Goal: Information Seeking & Learning: Learn about a topic

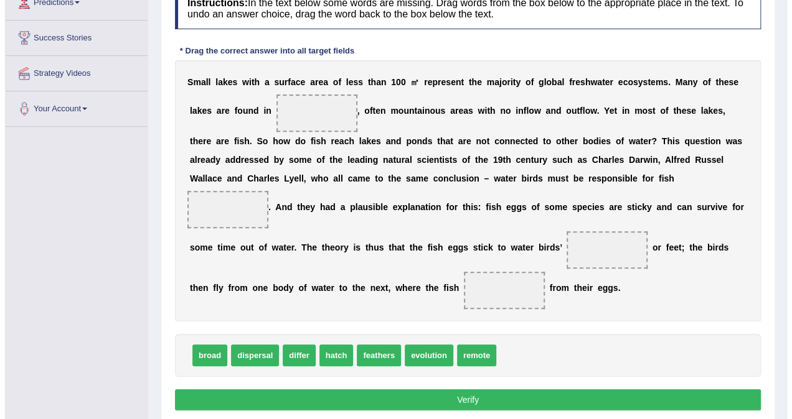
scroll to position [187, 0]
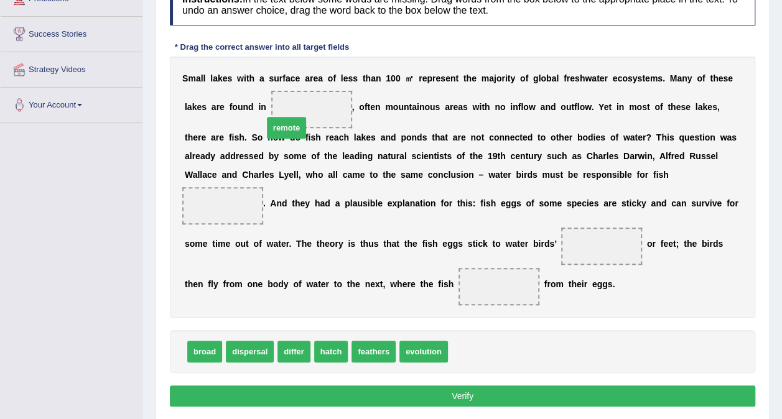
drag, startPoint x: 453, startPoint y: 349, endPoint x: 261, endPoint y: 114, distance: 303.0
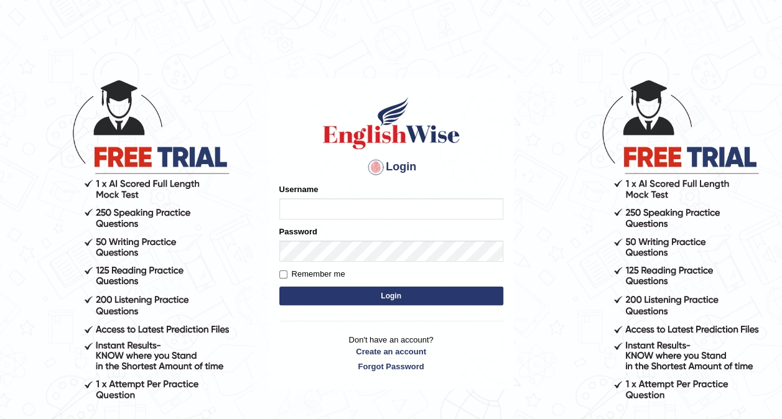
type input "ariambadoles"
click at [372, 296] on button "Login" at bounding box center [391, 296] width 224 height 19
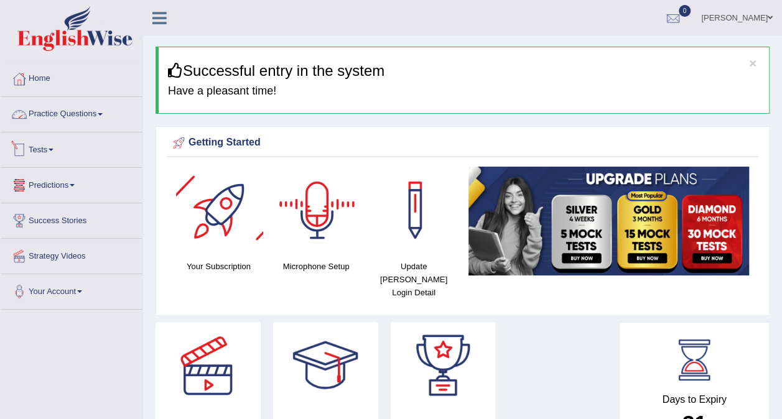
click at [75, 116] on link "Practice Questions" at bounding box center [72, 112] width 142 height 31
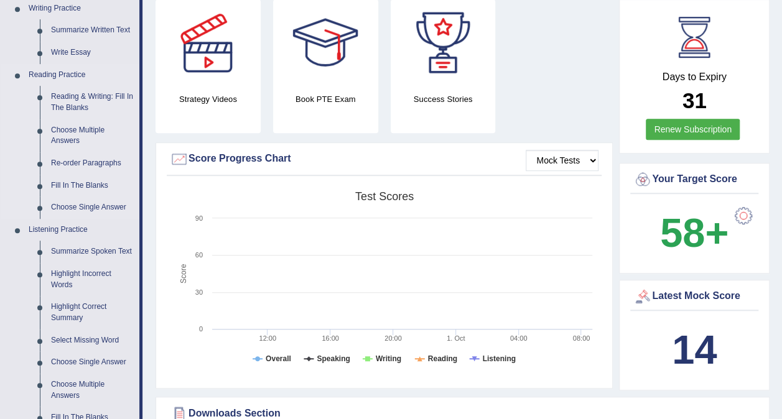
scroll to position [311, 0]
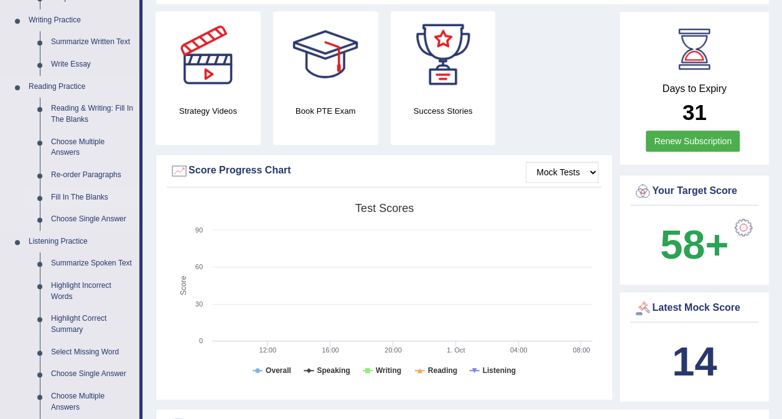
click at [92, 191] on link "Fill In The Blanks" at bounding box center [92, 198] width 94 height 22
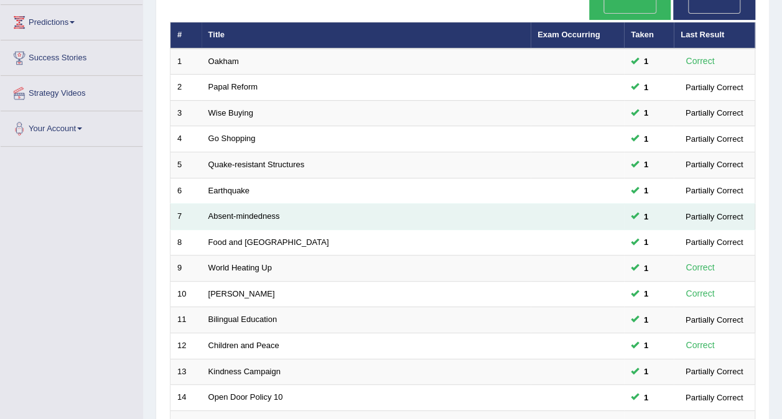
scroll to position [398, 0]
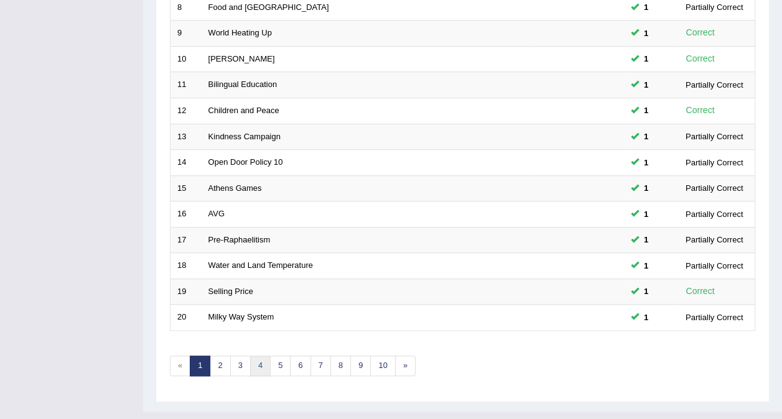
click at [251, 356] on link "4" at bounding box center [260, 366] width 21 height 21
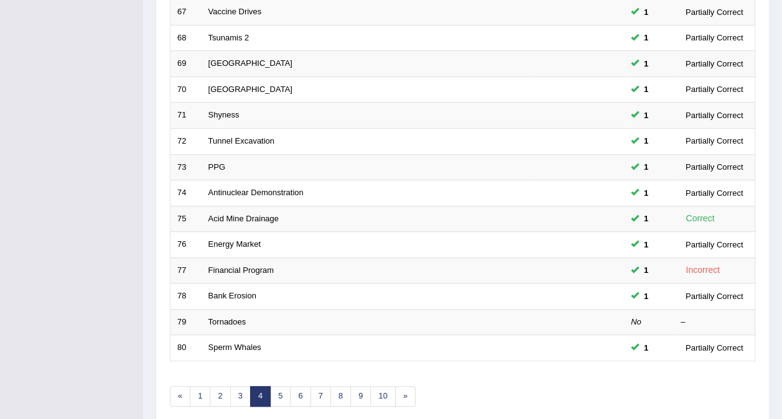
scroll to position [373, 0]
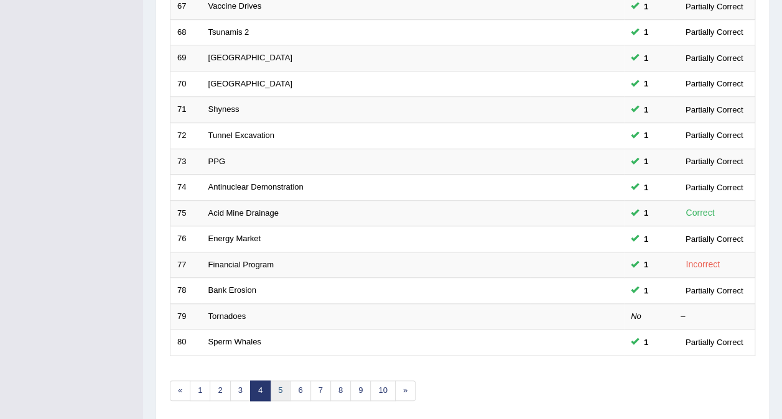
click at [275, 381] on link "5" at bounding box center [280, 391] width 21 height 21
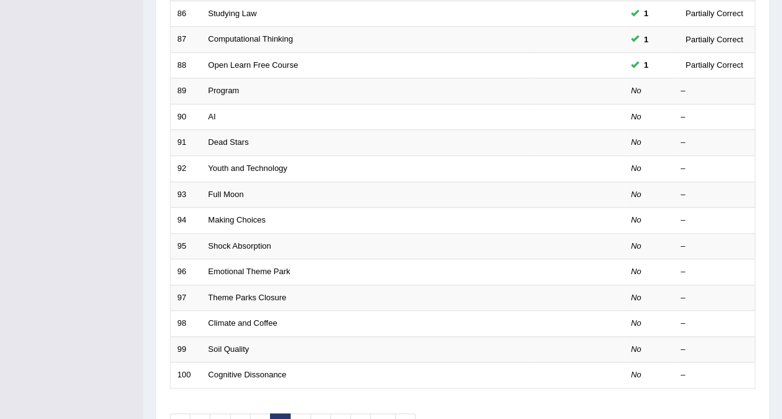
scroll to position [212, 0]
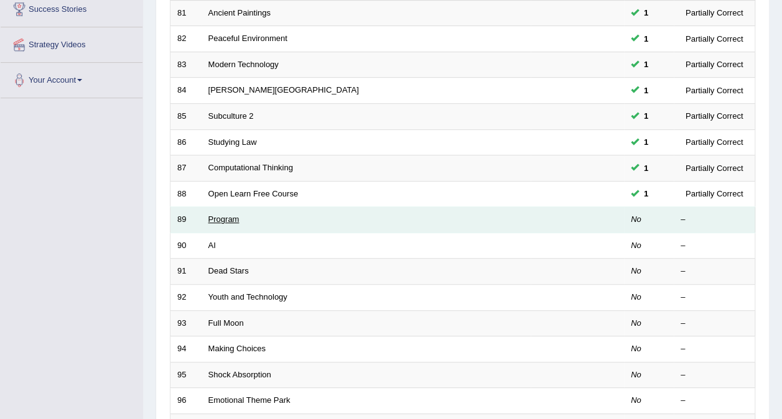
click at [233, 215] on link "Program" at bounding box center [223, 219] width 31 height 9
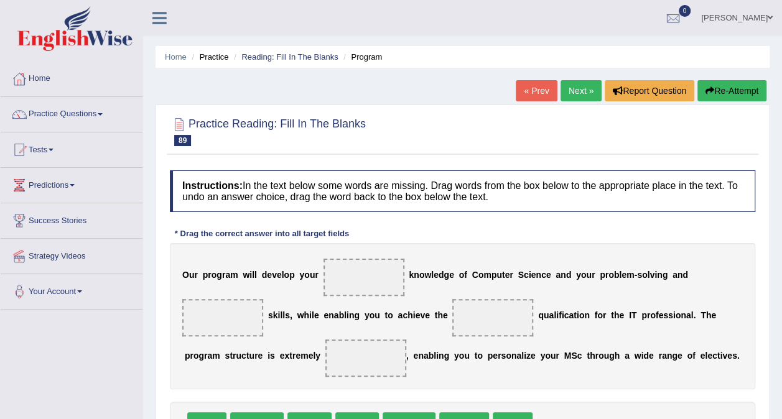
scroll to position [124, 0]
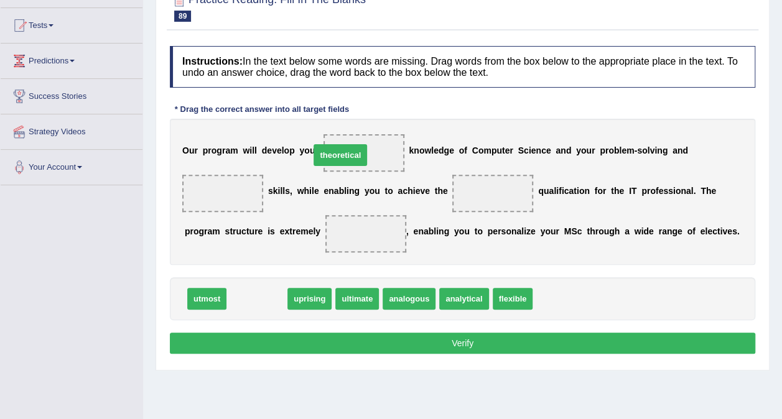
drag, startPoint x: 271, startPoint y: 297, endPoint x: 354, endPoint y: 154, distance: 166.2
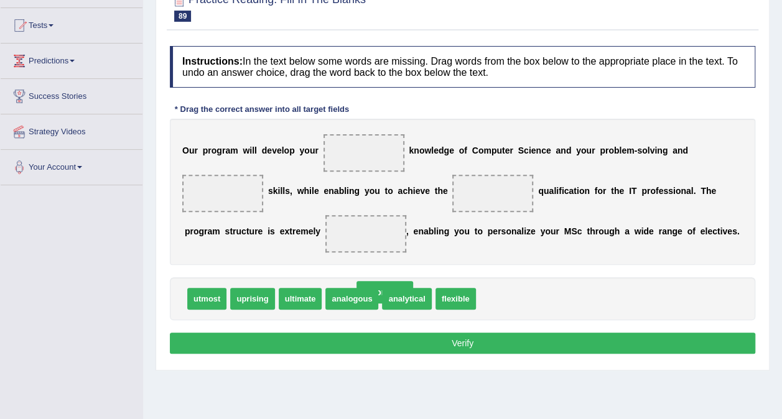
drag, startPoint x: 354, startPoint y: 157, endPoint x: 375, endPoint y: 297, distance: 142.2
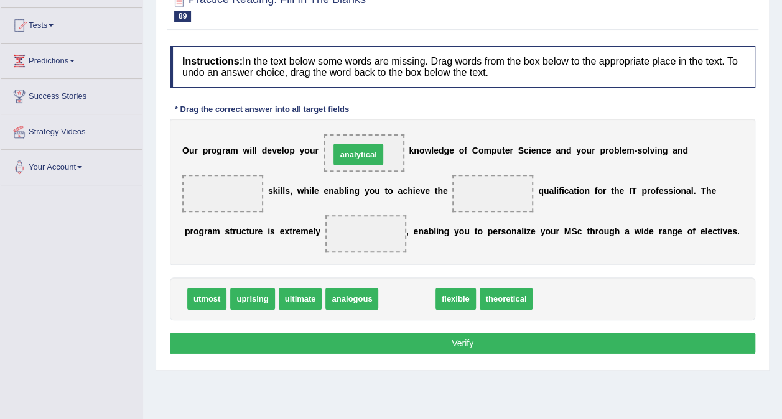
drag, startPoint x: 396, startPoint y: 304, endPoint x: 347, endPoint y: 159, distance: 152.5
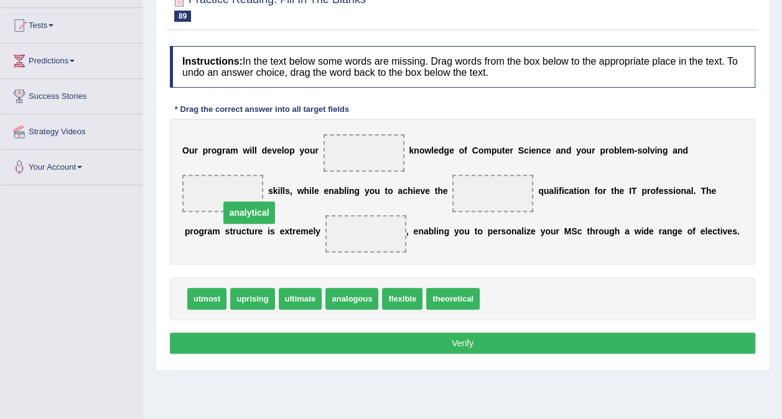
drag, startPoint x: 356, startPoint y: 155, endPoint x: 235, endPoint y: 188, distance: 125.8
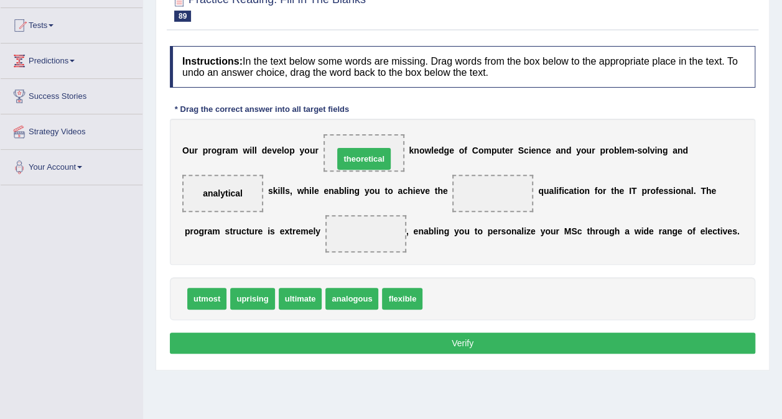
drag, startPoint x: 449, startPoint y: 304, endPoint x: 359, endPoint y: 164, distance: 166.6
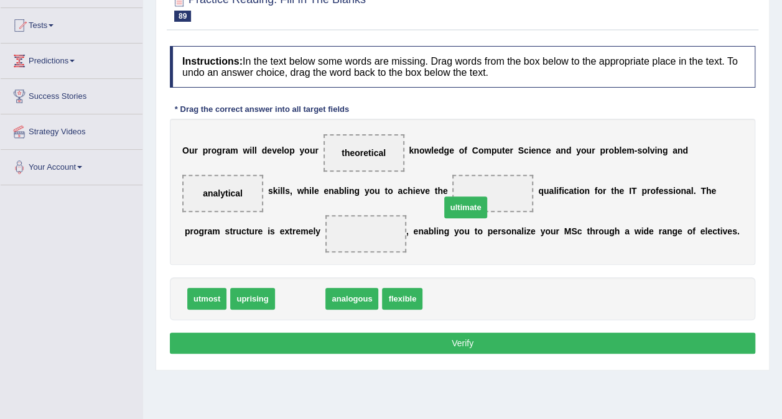
drag, startPoint x: 303, startPoint y: 301, endPoint x: 470, endPoint y: 204, distance: 193.5
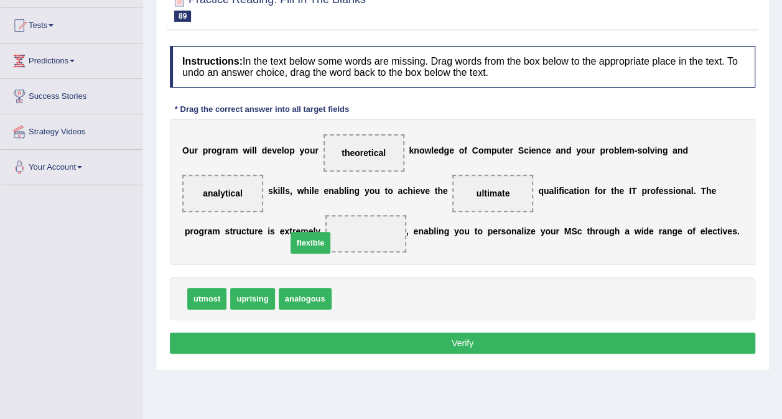
drag, startPoint x: 352, startPoint y: 306, endPoint x: 306, endPoint y: 249, distance: 73.9
click at [419, 342] on button "Verify" at bounding box center [463, 343] width 586 height 21
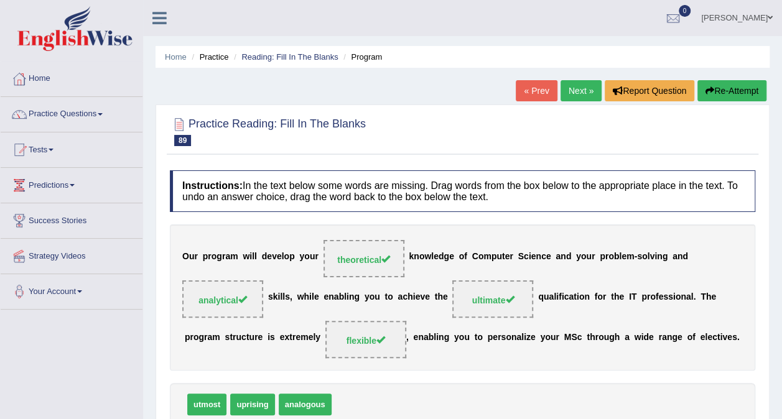
scroll to position [0, 0]
click at [575, 96] on link "Next »" at bounding box center [581, 90] width 41 height 21
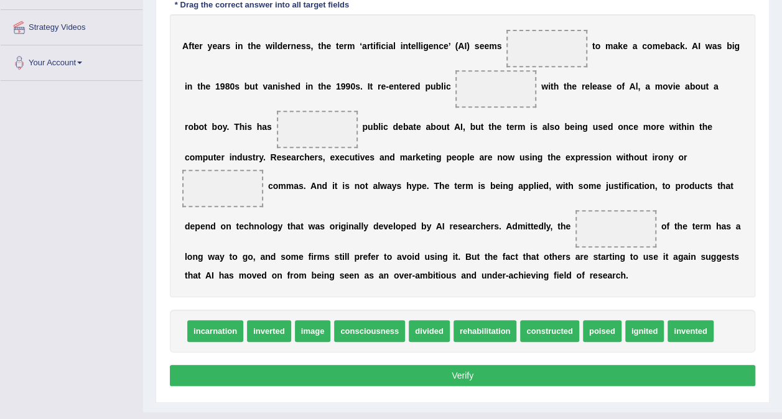
scroll to position [249, 0]
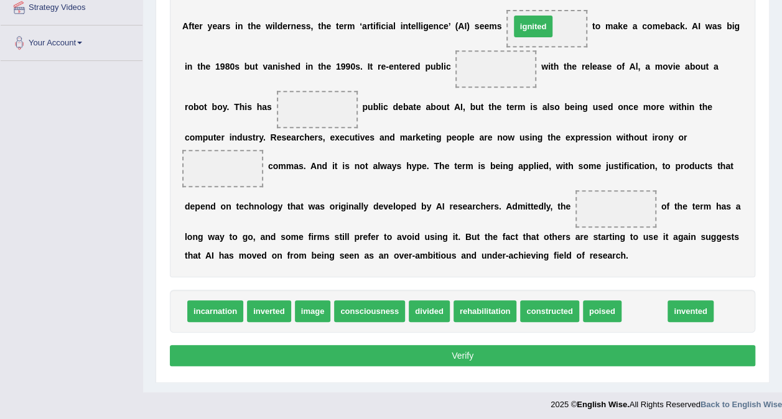
drag, startPoint x: 622, startPoint y: 310, endPoint x: 510, endPoint y: 25, distance: 306.0
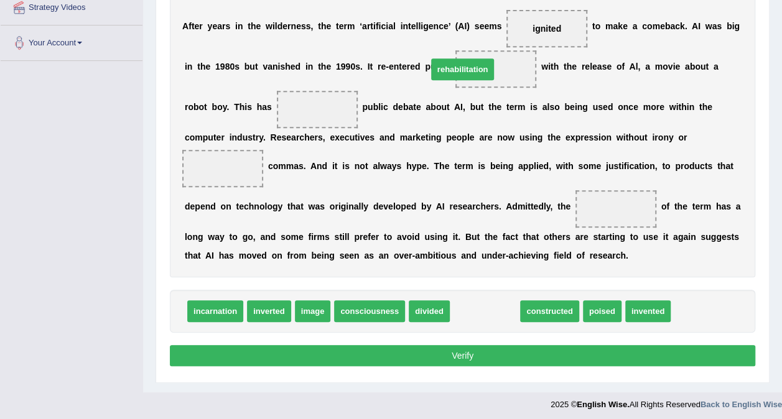
drag, startPoint x: 470, startPoint y: 317, endPoint x: 448, endPoint y: 75, distance: 243.1
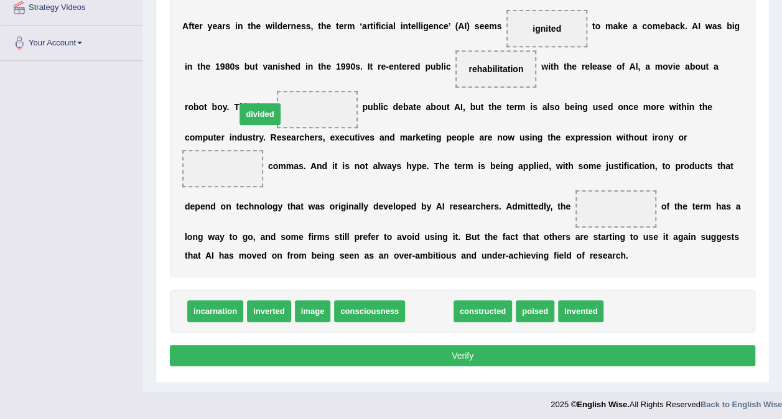
drag, startPoint x: 421, startPoint y: 316, endPoint x: 251, endPoint y: 119, distance: 260.0
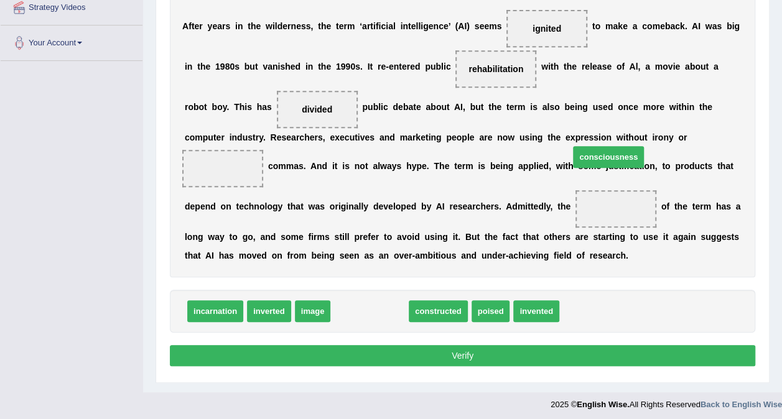
drag, startPoint x: 380, startPoint y: 315, endPoint x: 619, endPoint y: 161, distance: 284.5
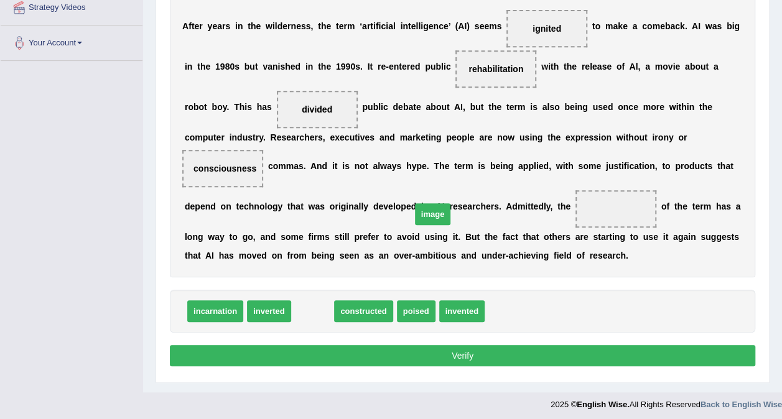
drag, startPoint x: 304, startPoint y: 309, endPoint x: 424, endPoint y: 212, distance: 154.4
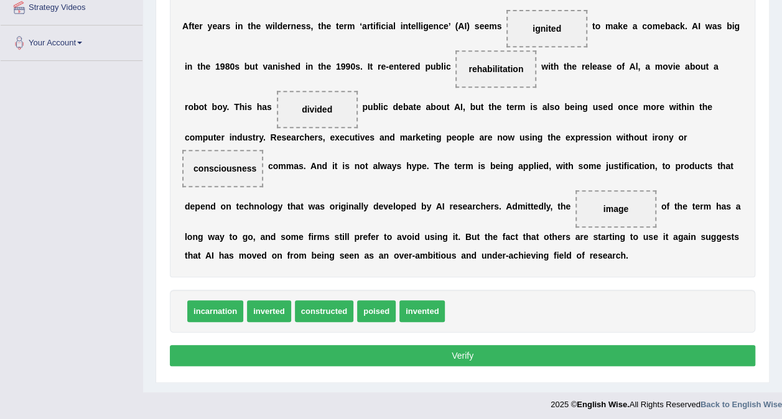
click at [508, 349] on button "Verify" at bounding box center [463, 355] width 586 height 21
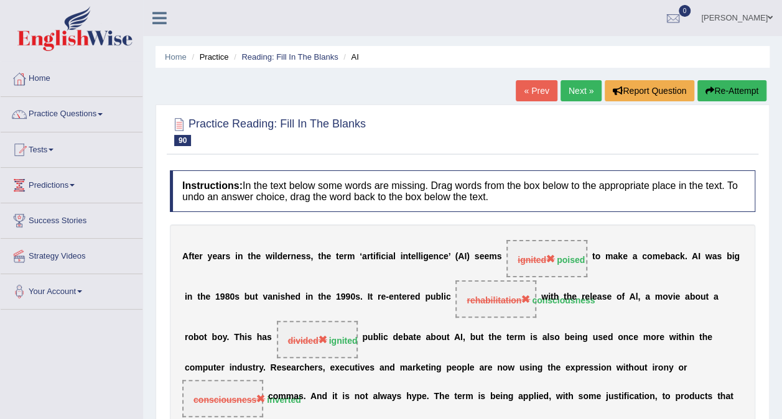
scroll to position [0, 0]
click at [584, 93] on link "Next »" at bounding box center [581, 90] width 41 height 21
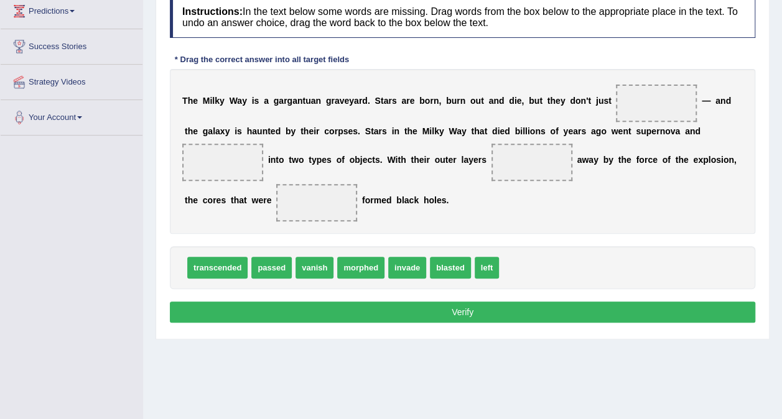
scroll to position [187, 0]
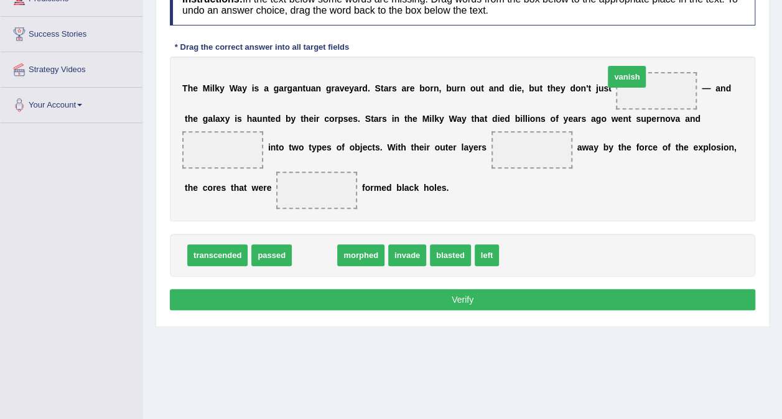
drag, startPoint x: 299, startPoint y: 282, endPoint x: 614, endPoint y: 100, distance: 364.1
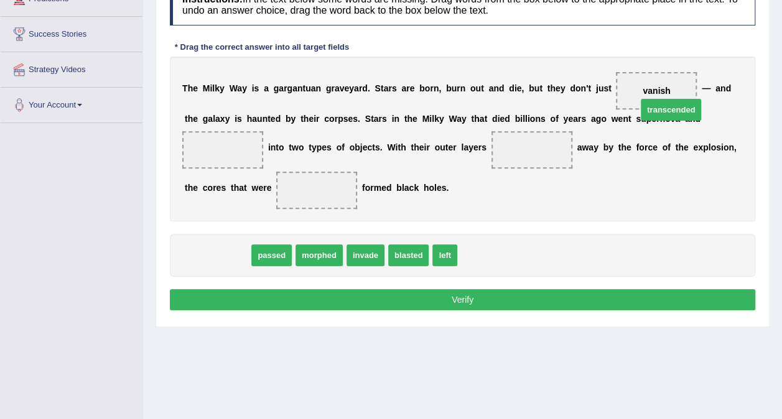
drag, startPoint x: 222, startPoint y: 281, endPoint x: 676, endPoint y: 136, distance: 476.5
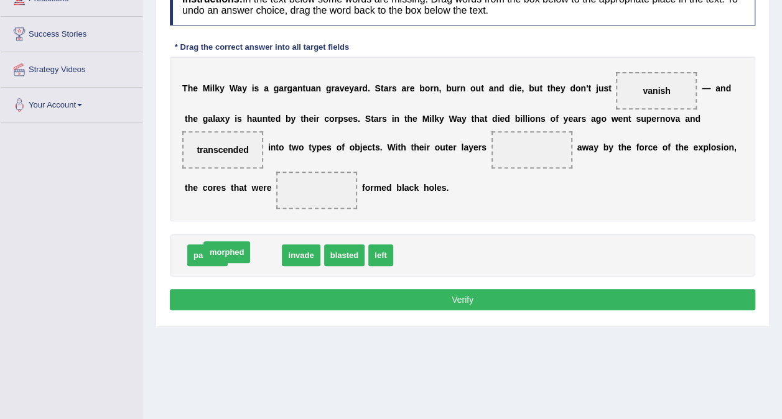
drag, startPoint x: 255, startPoint y: 279, endPoint x: 227, endPoint y: 276, distance: 28.2
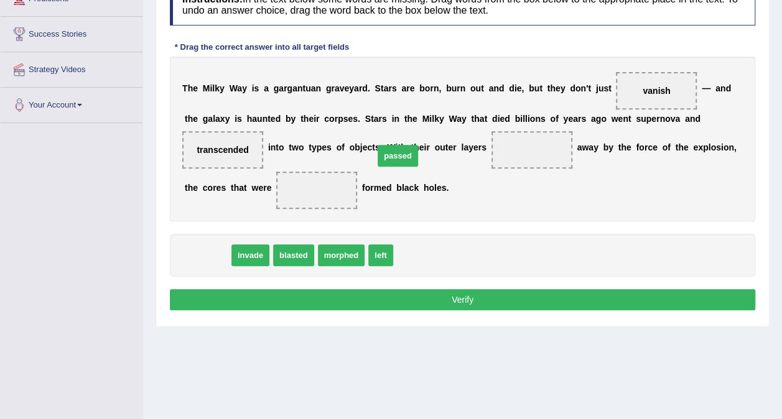
drag, startPoint x: 198, startPoint y: 281, endPoint x: 388, endPoint y: 181, distance: 214.9
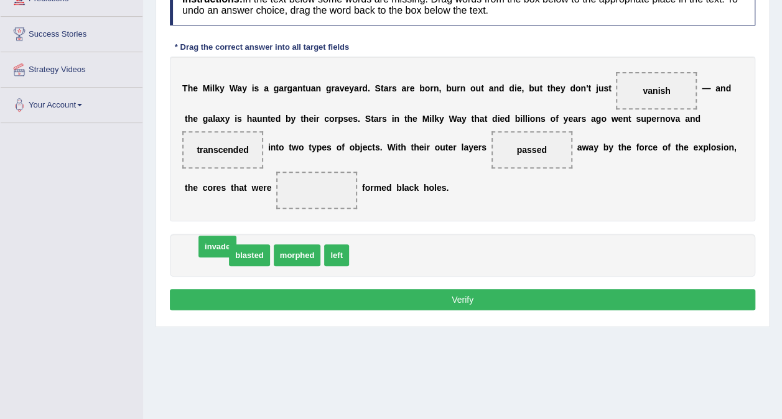
drag, startPoint x: 199, startPoint y: 276, endPoint x: 210, endPoint y: 268, distance: 14.2
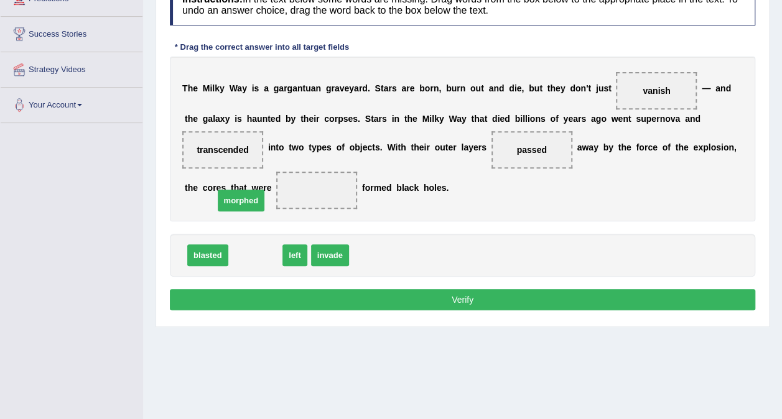
drag, startPoint x: 261, startPoint y: 281, endPoint x: 242, endPoint y: 225, distance: 59.0
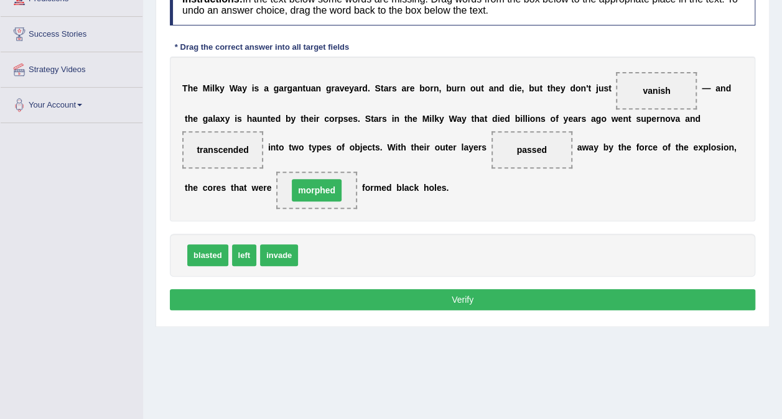
click at [363, 302] on div "Instructions: In the text below some words are missing. Drag words from the box…" at bounding box center [463, 149] width 592 height 343
click at [357, 311] on button "Verify" at bounding box center [463, 299] width 586 height 21
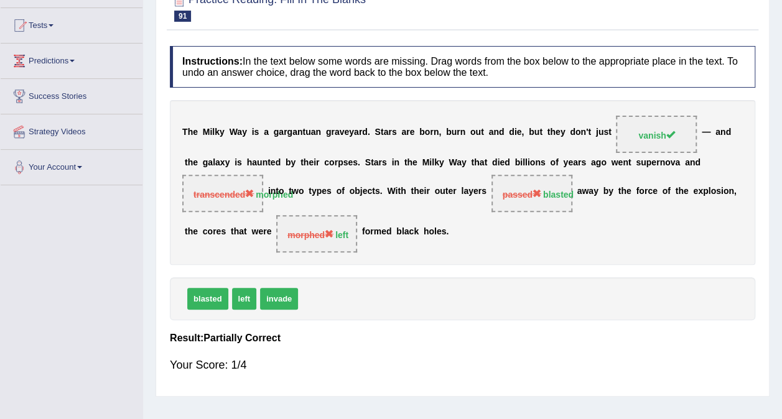
scroll to position [0, 0]
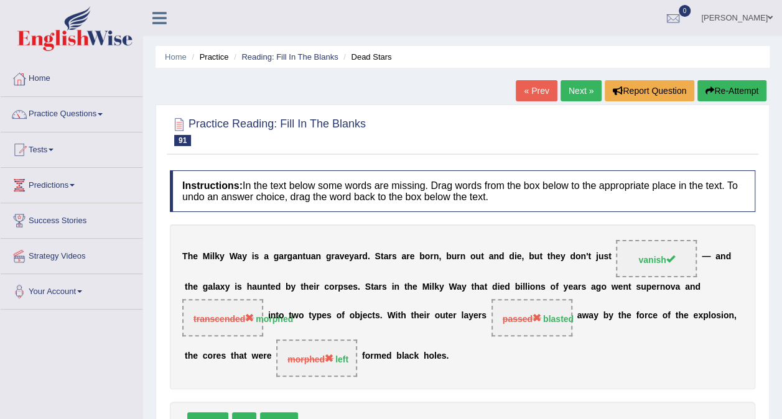
click at [580, 95] on link "Next »" at bounding box center [581, 90] width 41 height 21
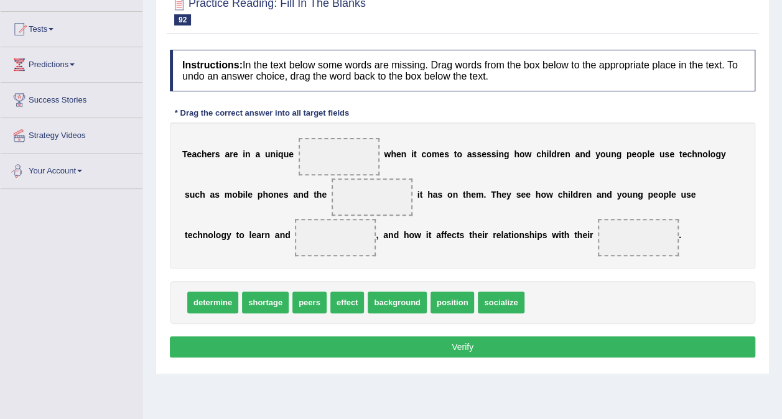
scroll to position [124, 0]
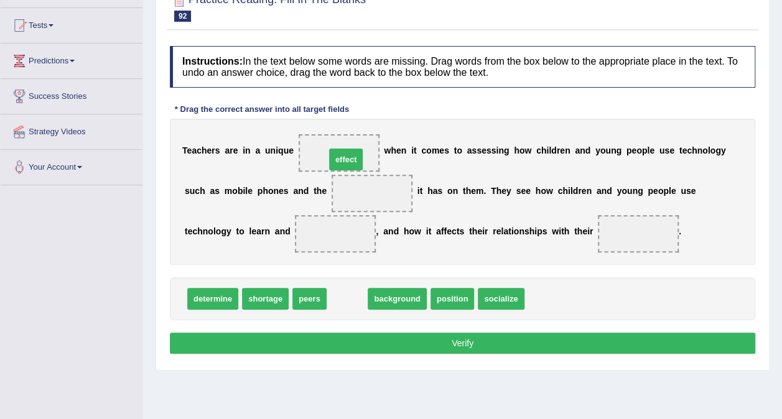
drag, startPoint x: 344, startPoint y: 304, endPoint x: 342, endPoint y: 165, distance: 139.4
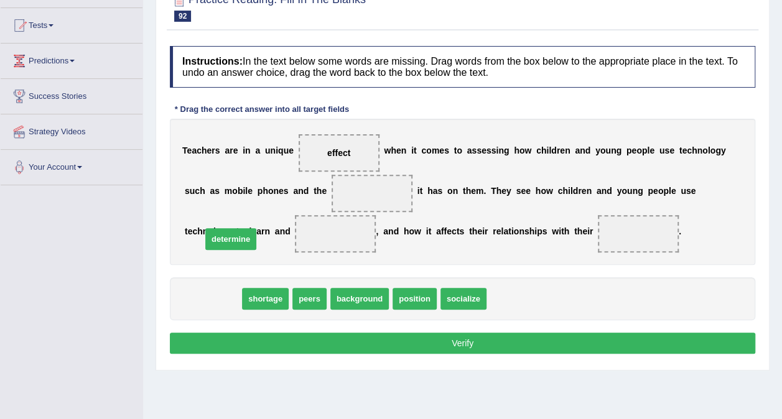
drag, startPoint x: 193, startPoint y: 304, endPoint x: 211, endPoint y: 239, distance: 67.2
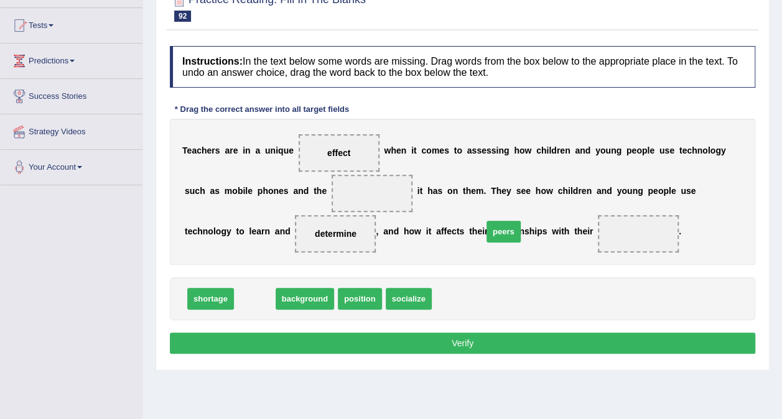
drag, startPoint x: 253, startPoint y: 307, endPoint x: 502, endPoint y: 240, distance: 257.9
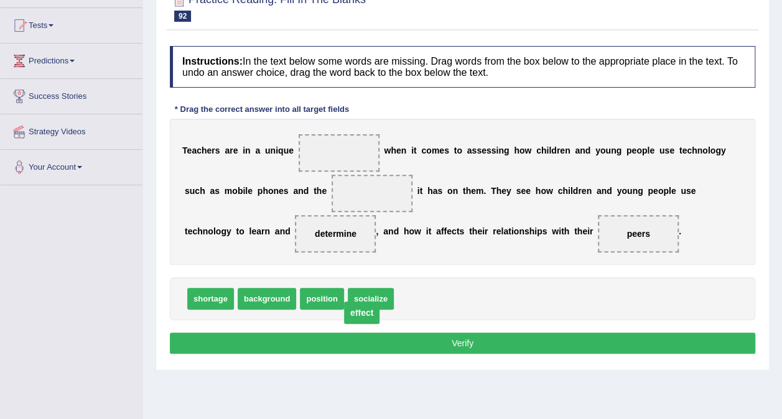
drag, startPoint x: 332, startPoint y: 150, endPoint x: 360, endPoint y: 321, distance: 173.3
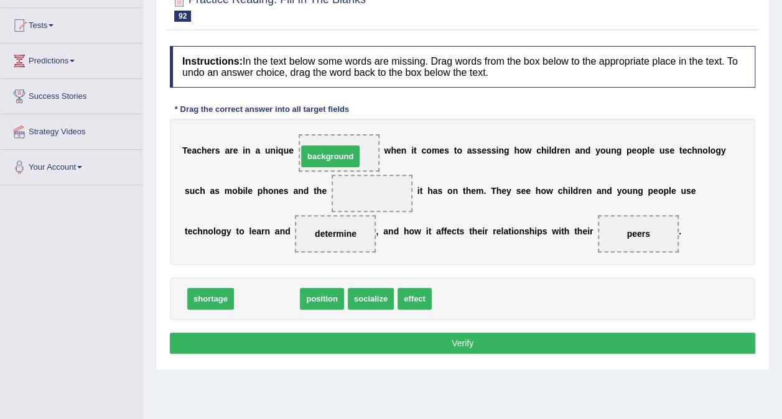
drag, startPoint x: 273, startPoint y: 297, endPoint x: 336, endPoint y: 155, distance: 156.0
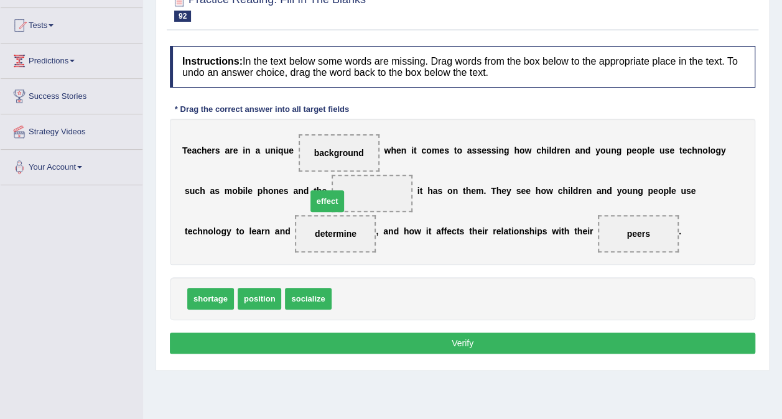
drag, startPoint x: 346, startPoint y: 296, endPoint x: 321, endPoint y: 198, distance: 101.4
click at [398, 340] on button "Verify" at bounding box center [463, 343] width 586 height 21
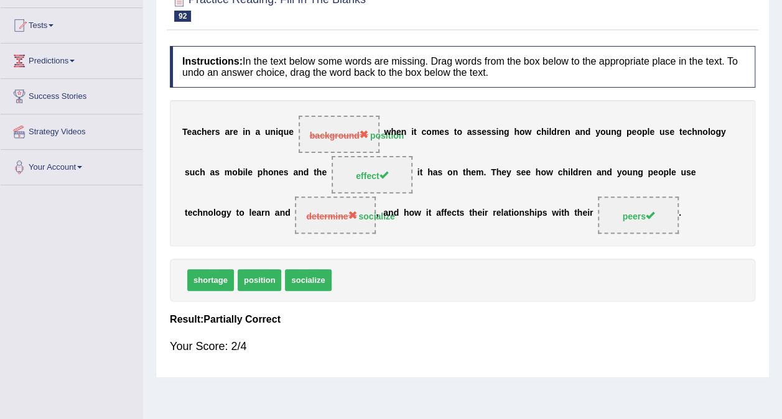
scroll to position [0, 0]
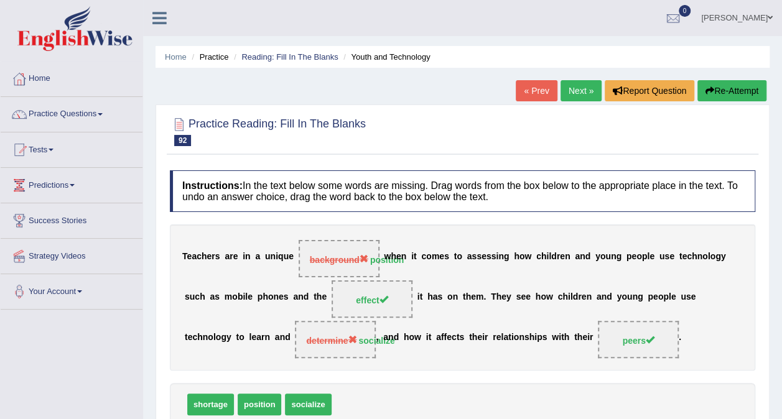
click at [575, 98] on link "Next »" at bounding box center [581, 90] width 41 height 21
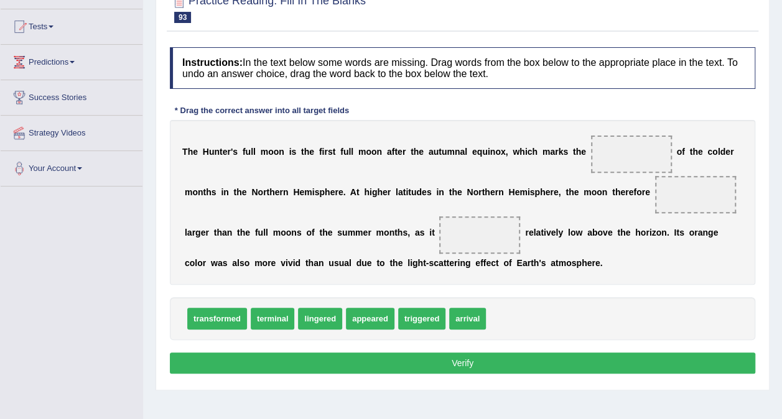
scroll to position [124, 0]
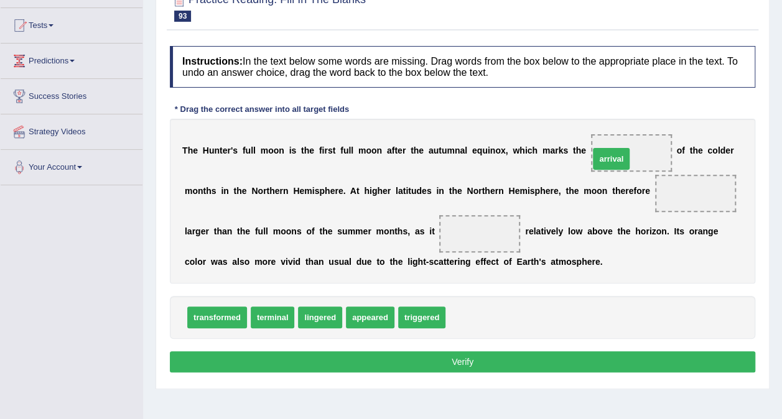
drag, startPoint x: 447, startPoint y: 317, endPoint x: 591, endPoint y: 156, distance: 215.6
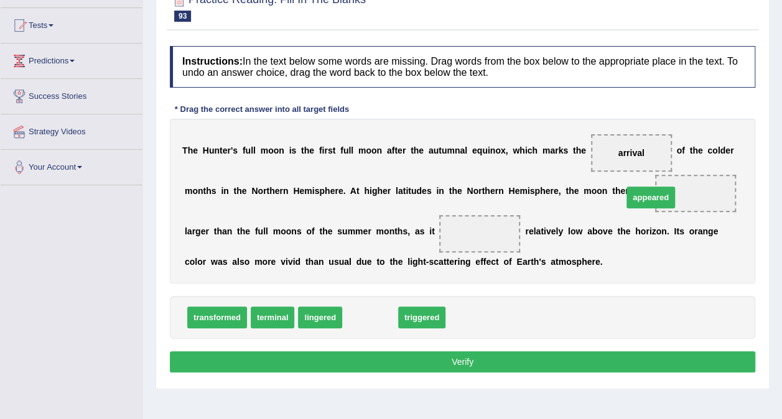
drag, startPoint x: 357, startPoint y: 312, endPoint x: 638, endPoint y: 188, distance: 307.4
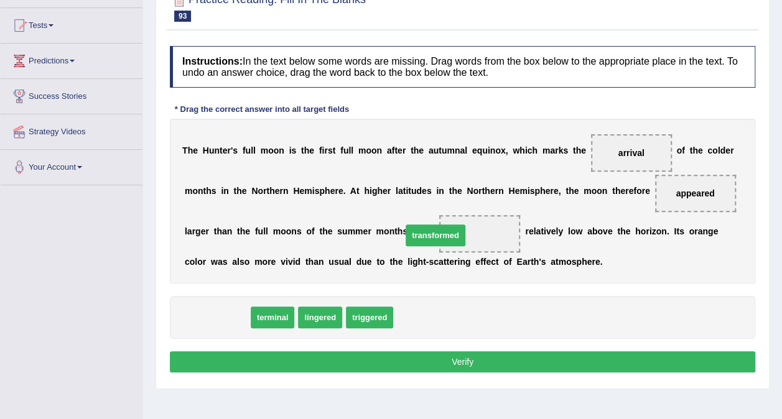
drag, startPoint x: 212, startPoint y: 314, endPoint x: 400, endPoint y: 229, distance: 206.1
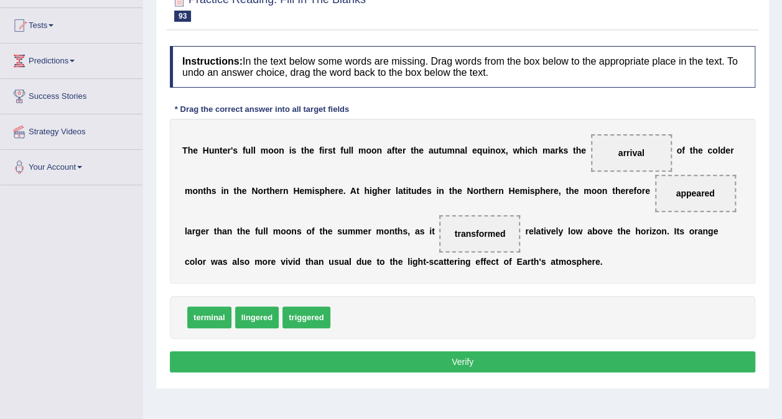
click at [484, 361] on button "Verify" at bounding box center [463, 362] width 586 height 21
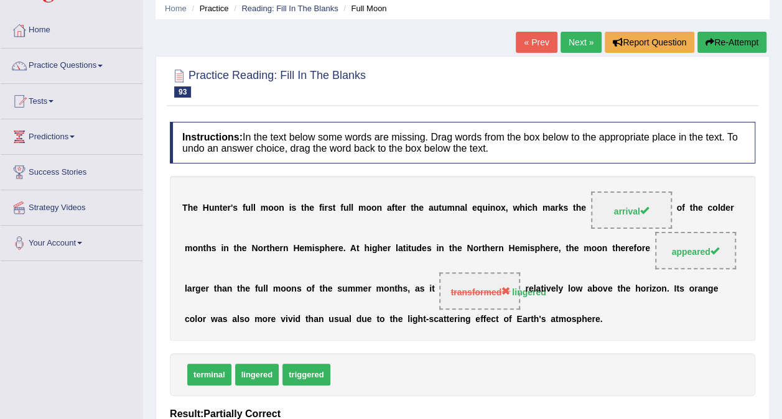
scroll to position [0, 0]
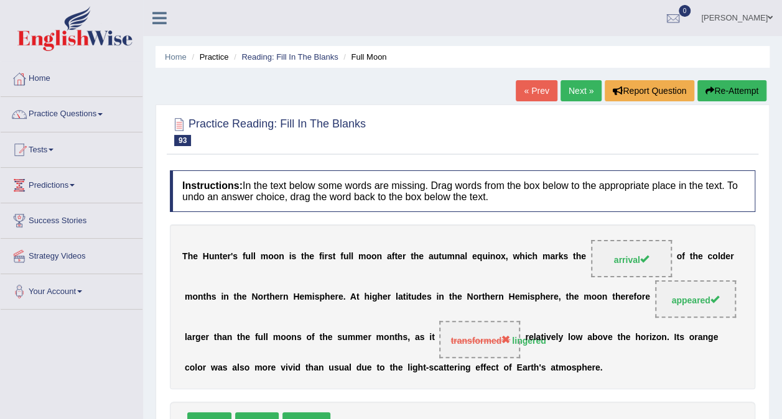
click at [583, 95] on link "Next »" at bounding box center [581, 90] width 41 height 21
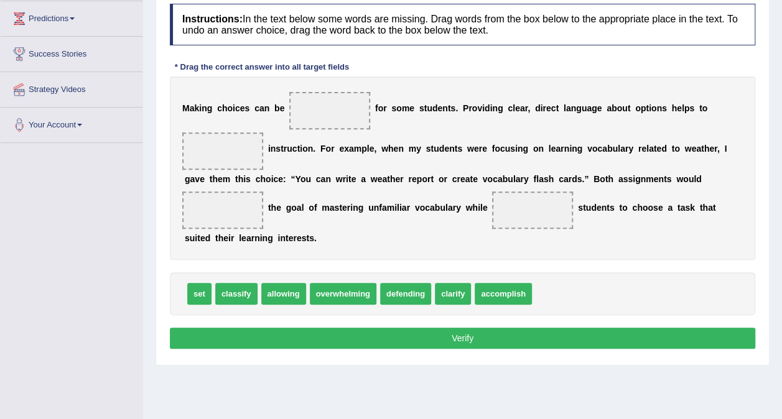
scroll to position [187, 0]
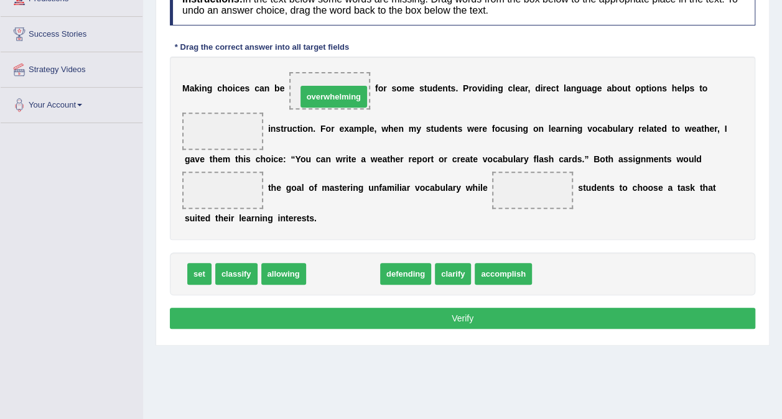
drag, startPoint x: 327, startPoint y: 279, endPoint x: 318, endPoint y: 98, distance: 180.7
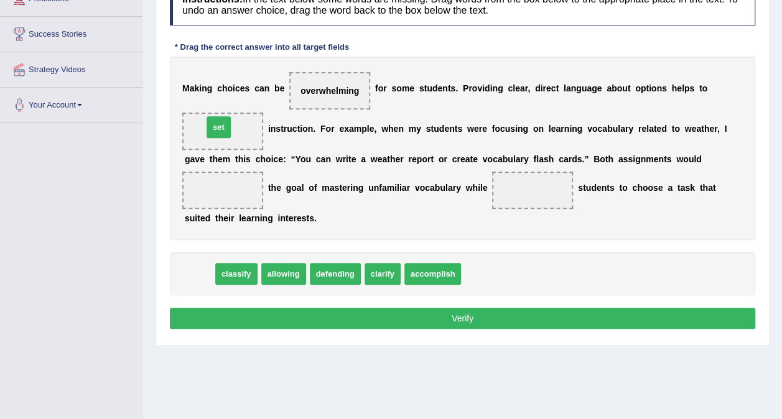
drag, startPoint x: 202, startPoint y: 274, endPoint x: 221, endPoint y: 131, distance: 145.0
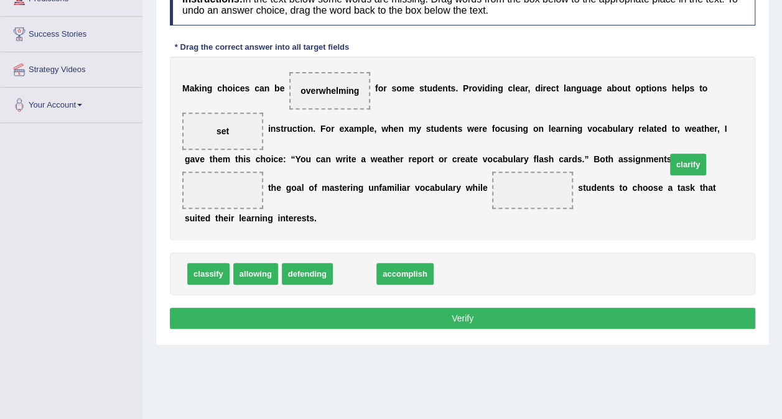
drag, startPoint x: 361, startPoint y: 282, endPoint x: 695, endPoint y: 172, distance: 351.1
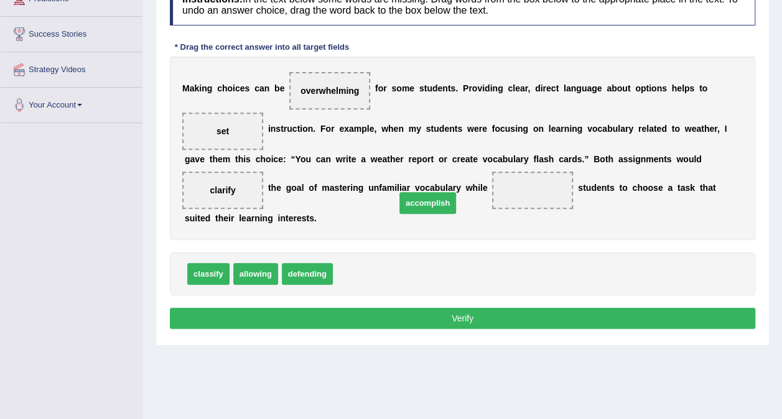
drag, startPoint x: 372, startPoint y: 276, endPoint x: 435, endPoint y: 205, distance: 94.8
click at [493, 319] on button "Verify" at bounding box center [463, 318] width 586 height 21
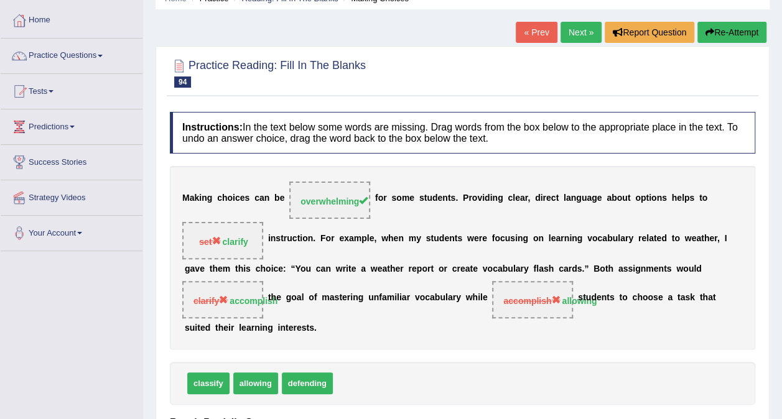
scroll to position [0, 0]
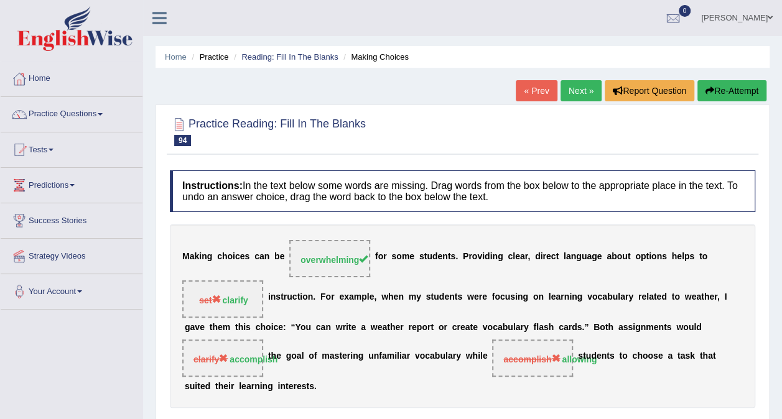
click at [577, 100] on link "Next »" at bounding box center [581, 90] width 41 height 21
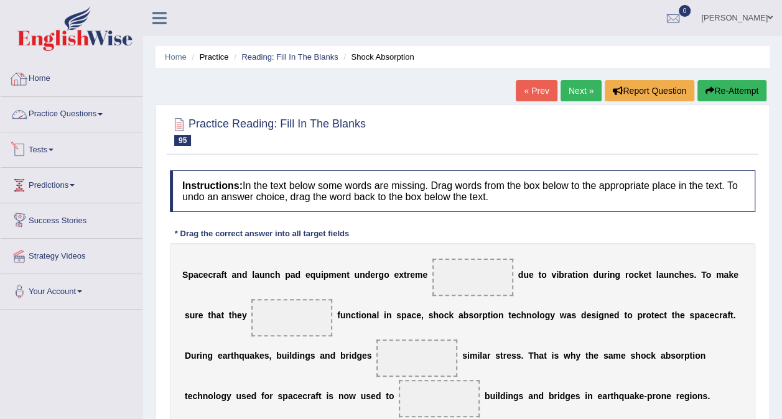
click at [40, 83] on link "Home" at bounding box center [72, 77] width 142 height 31
